Goal: Information Seeking & Learning: Learn about a topic

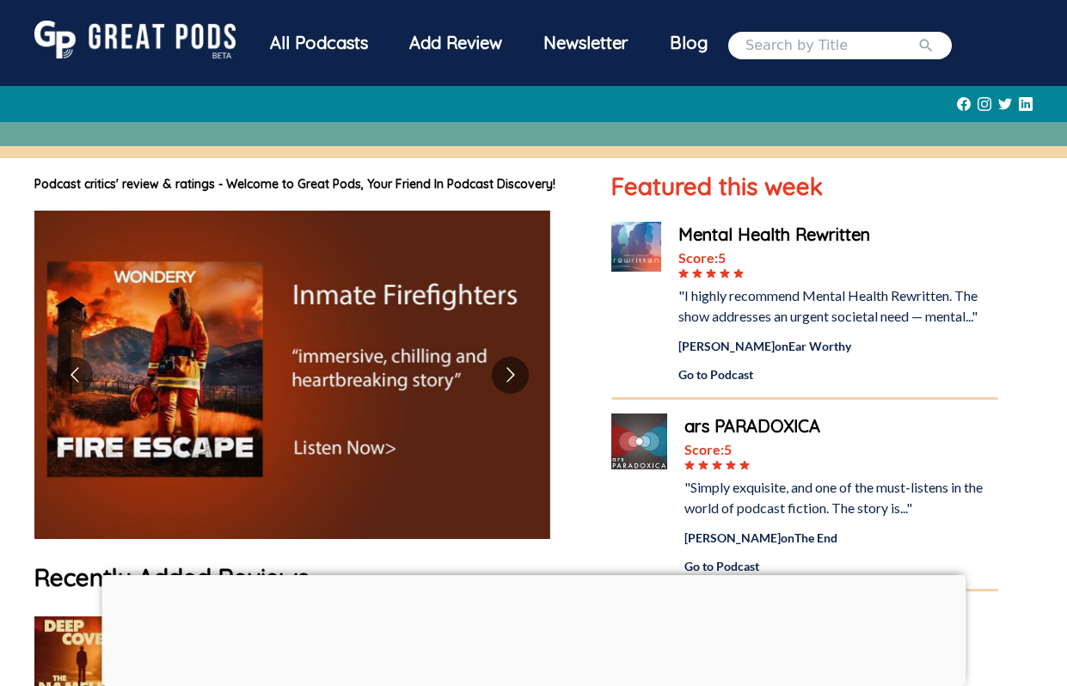
click at [530, 575] on div at bounding box center [533, 575] width 864 height 0
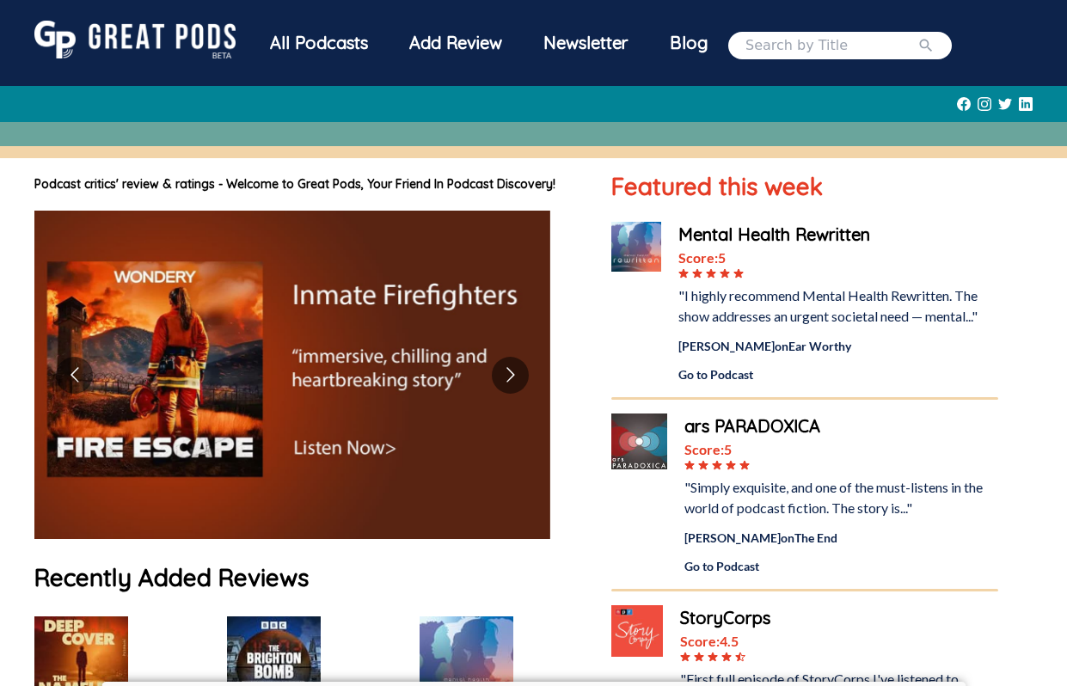
click at [611, 40] on div "Newsletter" at bounding box center [586, 43] width 126 height 45
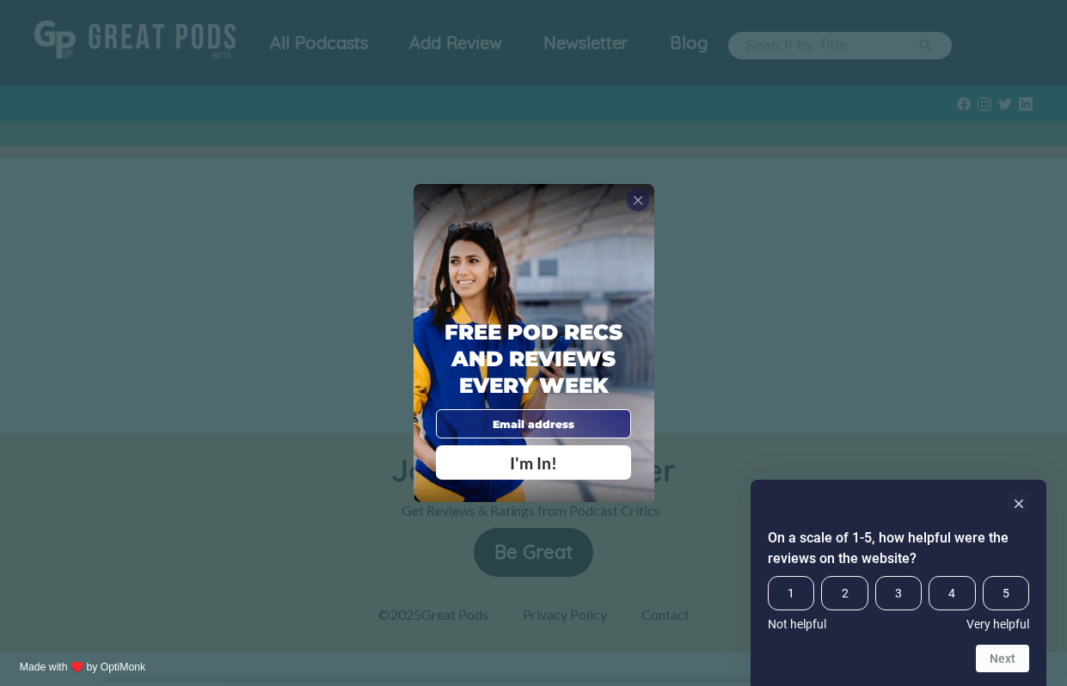
click at [548, 420] on input "email" at bounding box center [534, 423] width 196 height 28
type input "[EMAIL_ADDRESS][DOMAIN_NAME]"
click at [543, 462] on span "I'm In!" at bounding box center [533, 463] width 47 height 20
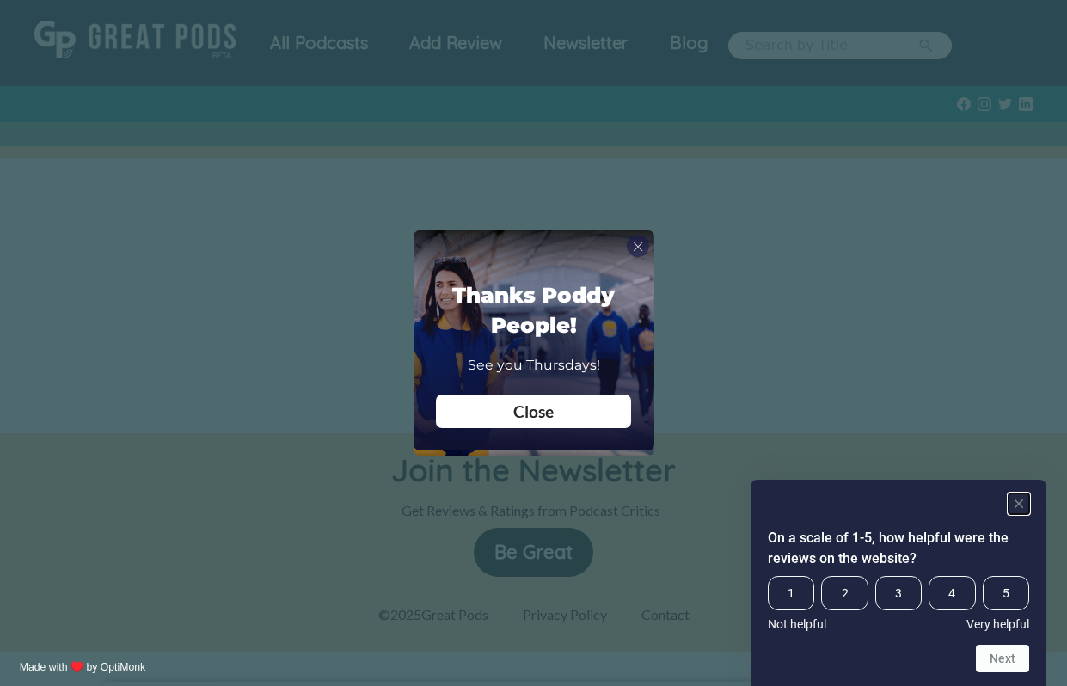
click at [1020, 495] on rect "Hide survey" at bounding box center [1018, 503] width 21 height 21
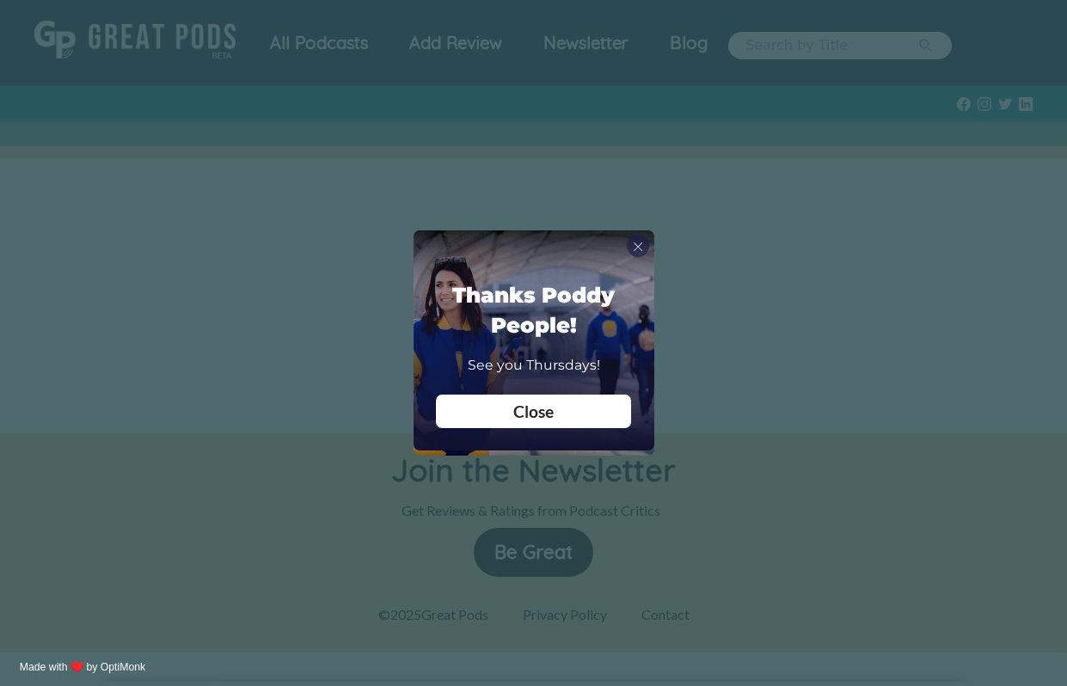
click at [567, 419] on div "Close" at bounding box center [533, 411] width 173 height 16
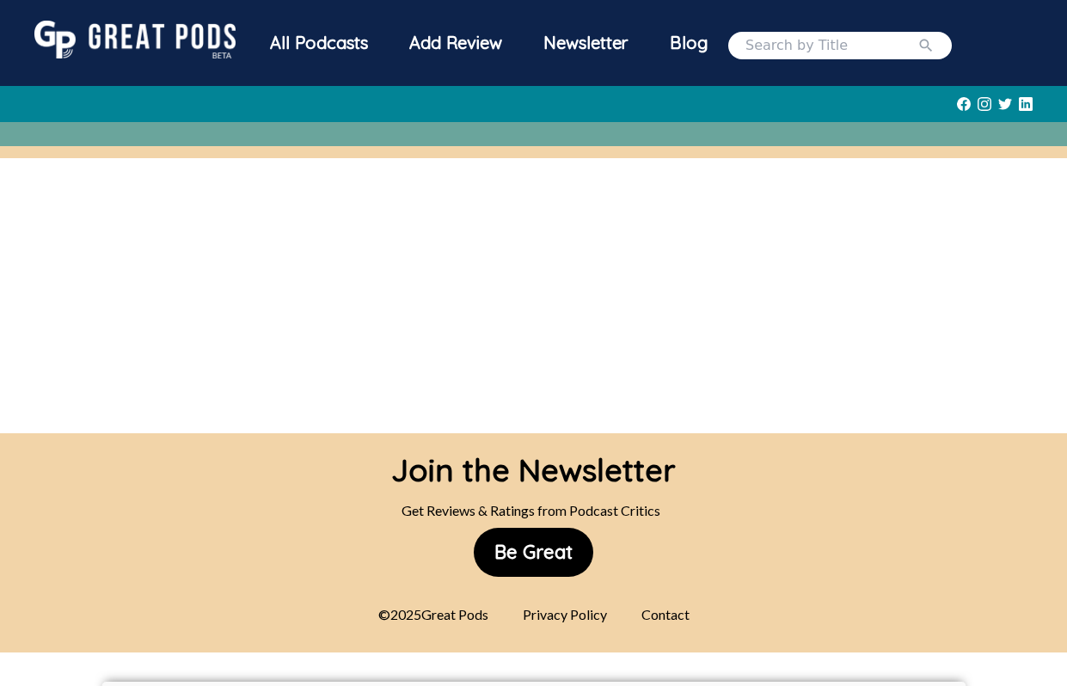
click at [328, 41] on div "All Podcasts" at bounding box center [318, 43] width 139 height 45
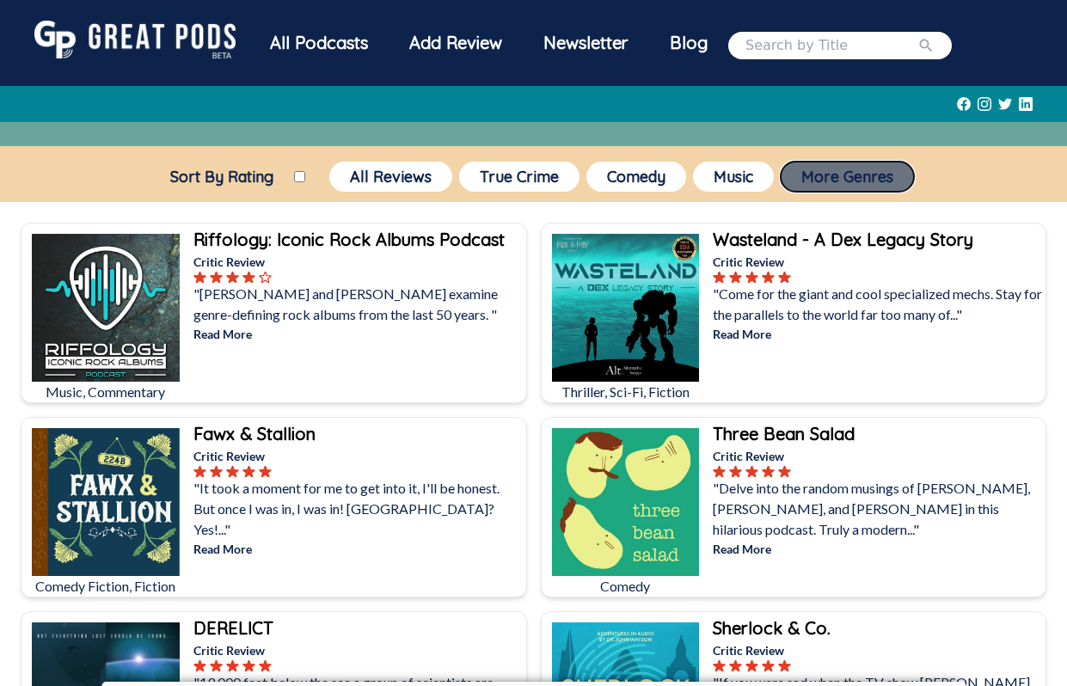
click at [819, 179] on button "More Genres" at bounding box center [847, 177] width 133 height 30
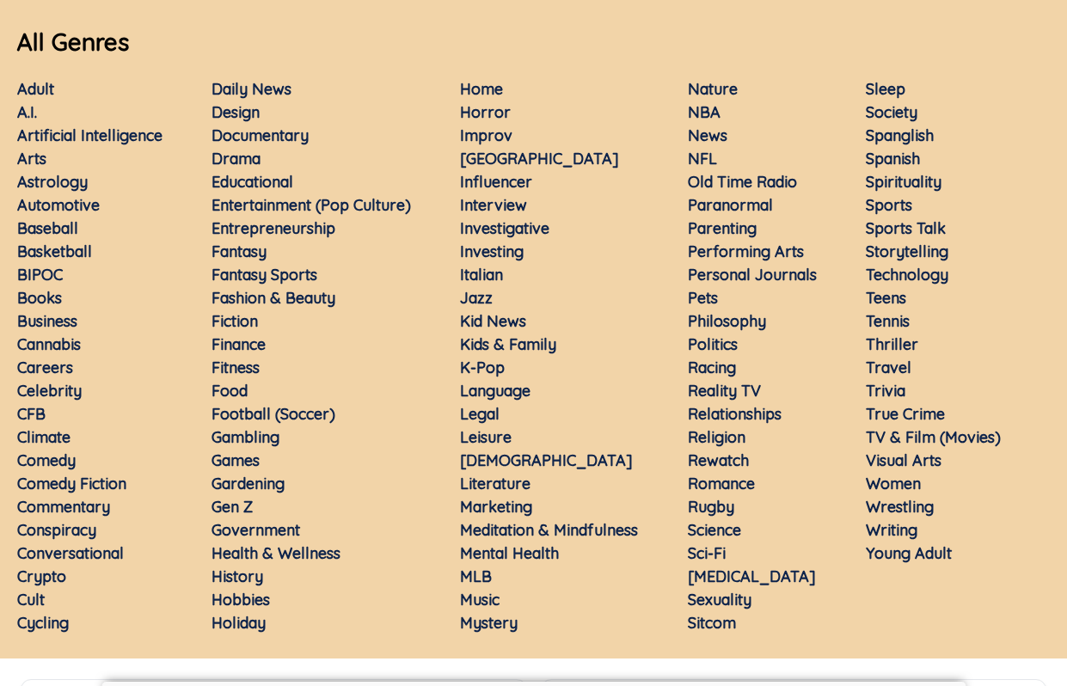
scroll to position [211, 0]
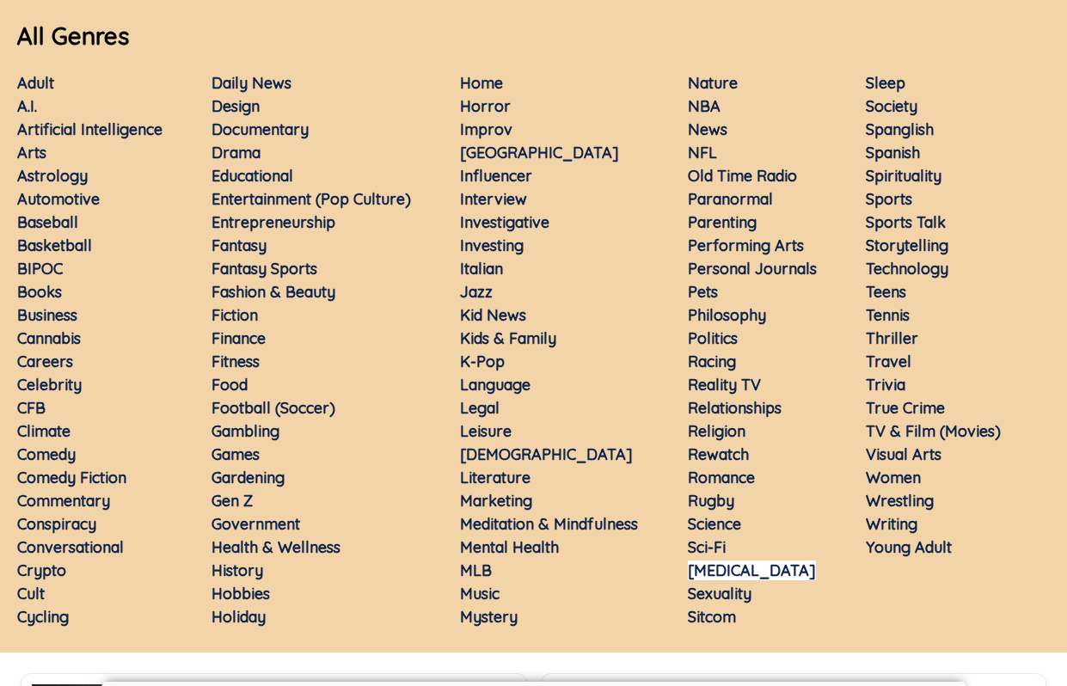
click at [720, 566] on link "[MEDICAL_DATA]" at bounding box center [752, 570] width 128 height 20
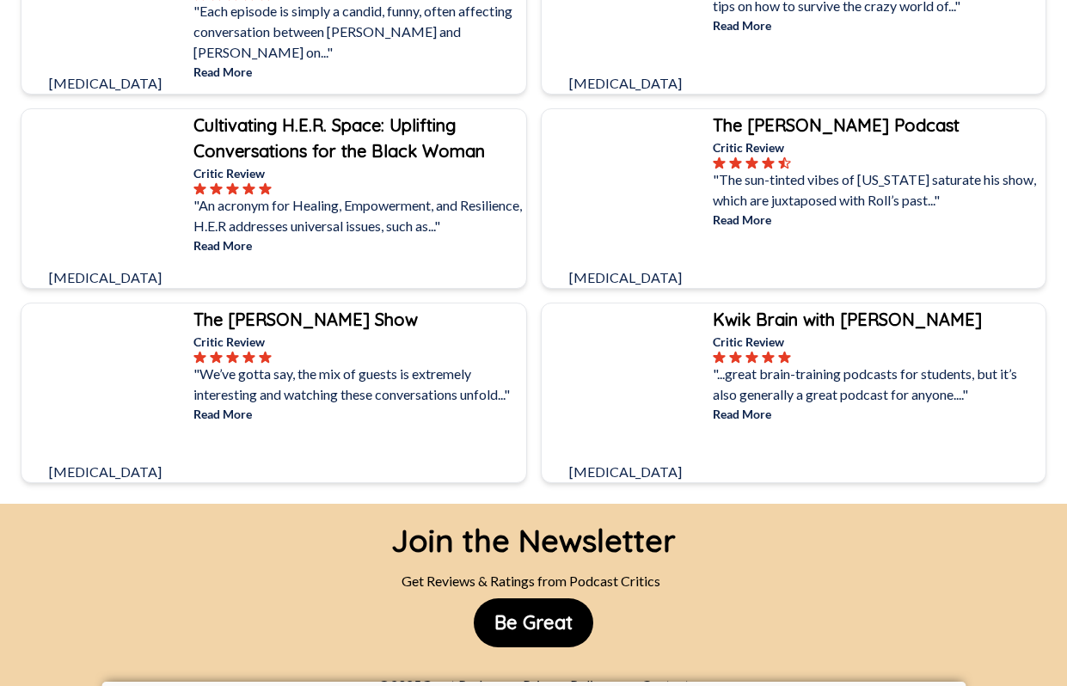
scroll to position [3612, 0]
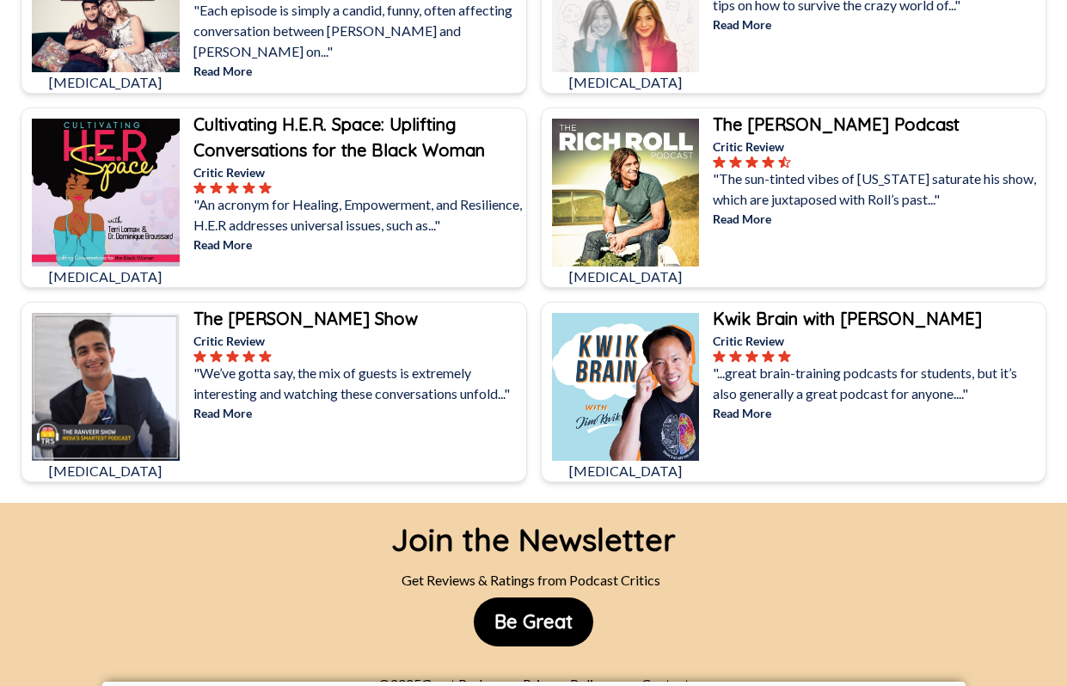
click at [750, 220] on p "Read More" at bounding box center [877, 219] width 329 height 18
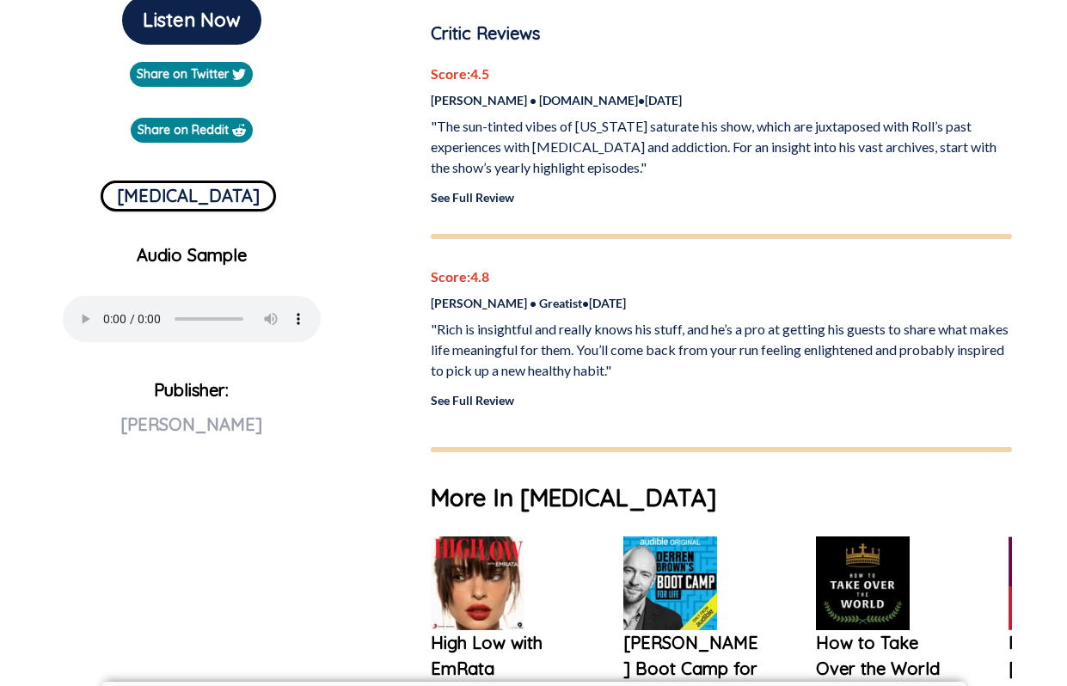
scroll to position [498, 0]
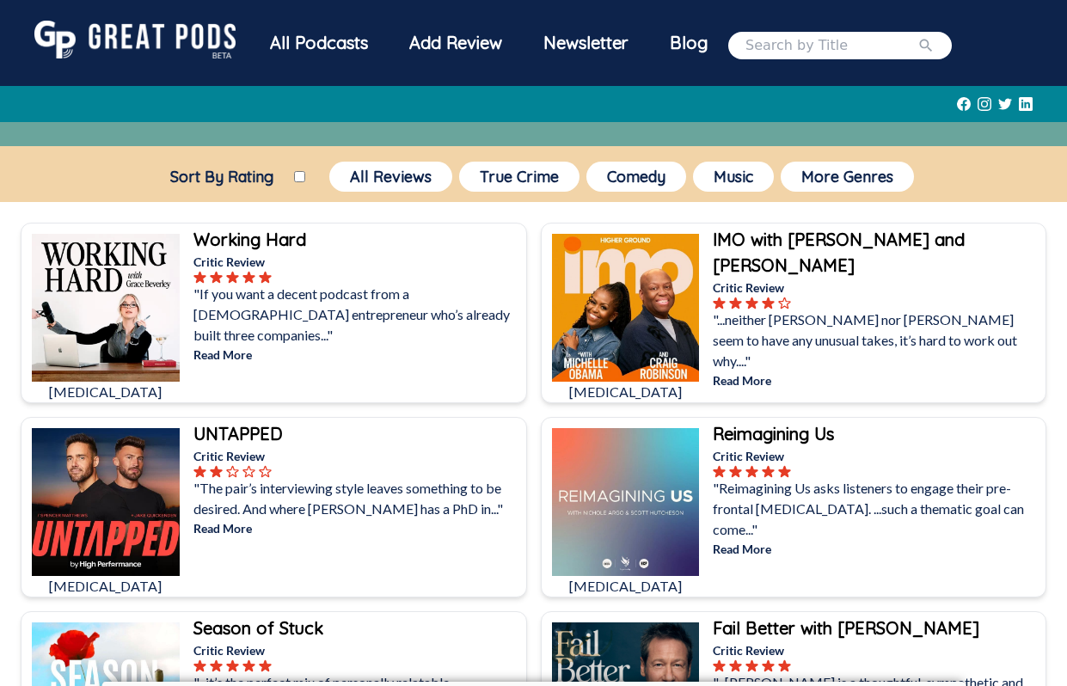
click at [687, 41] on div "Blog" at bounding box center [688, 43] width 79 height 45
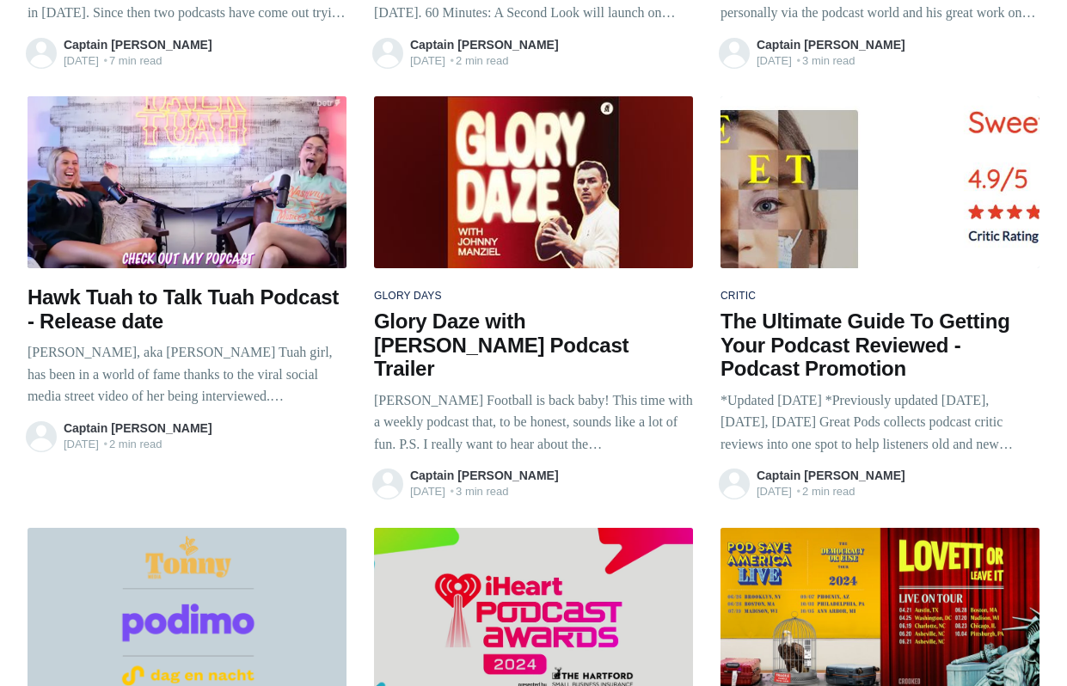
scroll to position [5981, 0]
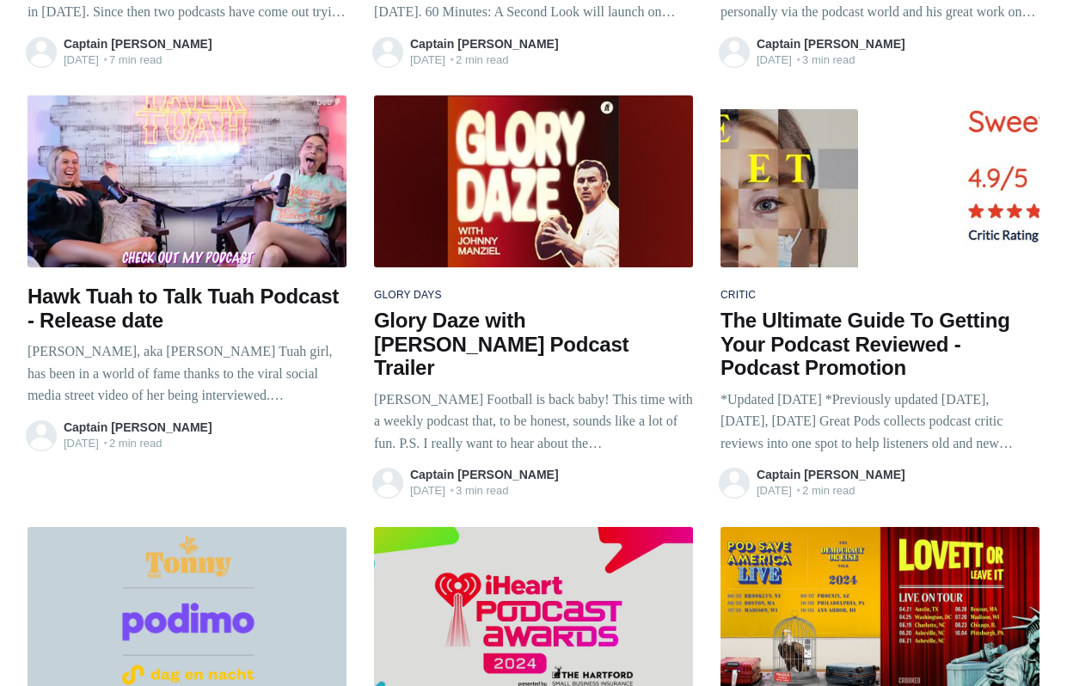
click at [842, 309] on h2 "The Ultimate Guide To Getting Your Podcast Reviewed - Podcast Promotion" at bounding box center [879, 344] width 319 height 71
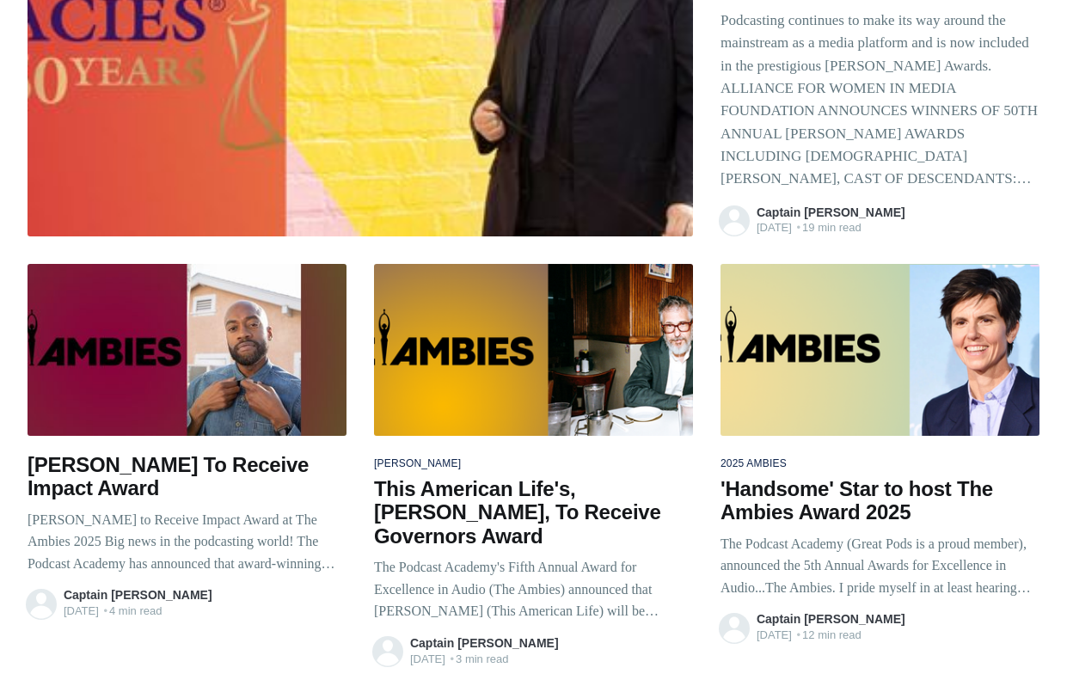
scroll to position [0, 0]
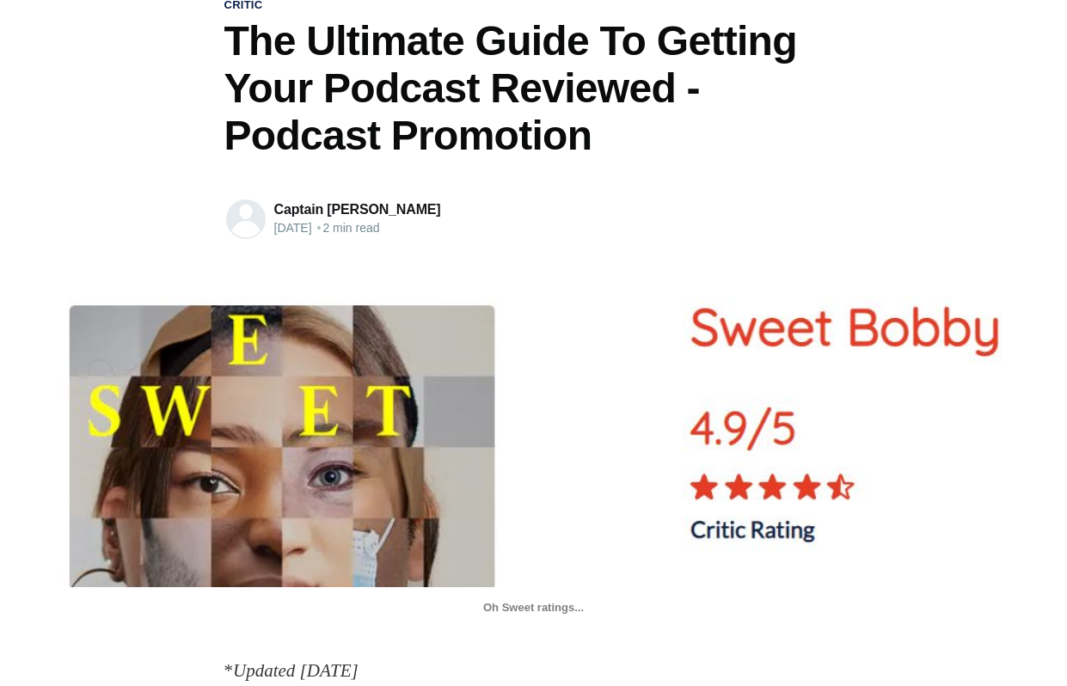
scroll to position [74, 0]
